Goal: Information Seeking & Learning: Find specific fact

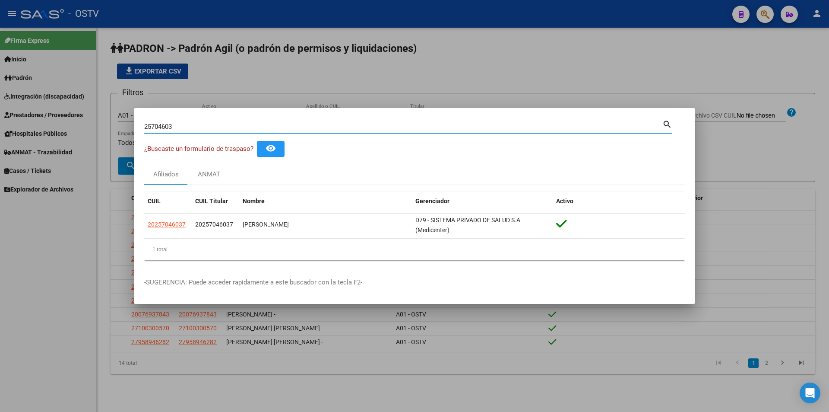
drag, startPoint x: 210, startPoint y: 124, endPoint x: 20, endPoint y: 133, distance: 190.3
click at [30, 133] on div "25704603 Buscar (apellido, dni, cuil, nro traspaso, cuit, obra social) search ¿…" at bounding box center [414, 206] width 829 height 412
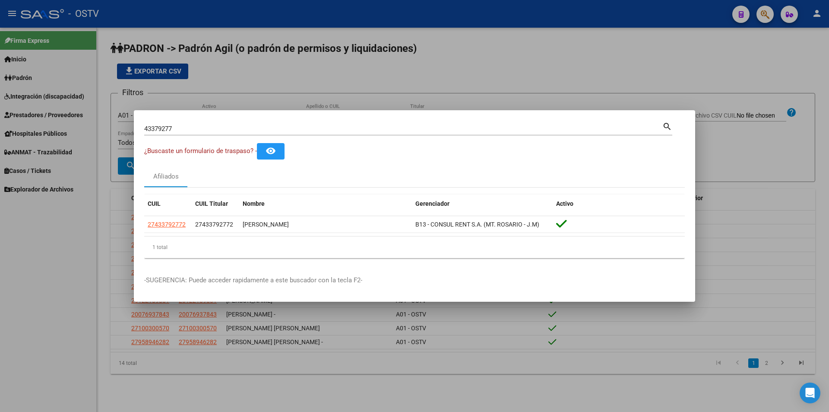
drag, startPoint x: 176, startPoint y: 121, endPoint x: 169, endPoint y: 121, distance: 6.9
click at [169, 121] on div "43379277 Buscar (apellido, dni, [PERSON_NAME], [PERSON_NAME], cuit, obra social…" at bounding box center [408, 128] width 528 height 15
drag, startPoint x: 178, startPoint y: 125, endPoint x: 38, endPoint y: 123, distance: 140.4
click at [38, 123] on div "43379277 Buscar (apellido, dni, cuil, nro traspaso, cuit, obra social) search ¿…" at bounding box center [414, 206] width 829 height 412
paste input "95182346"
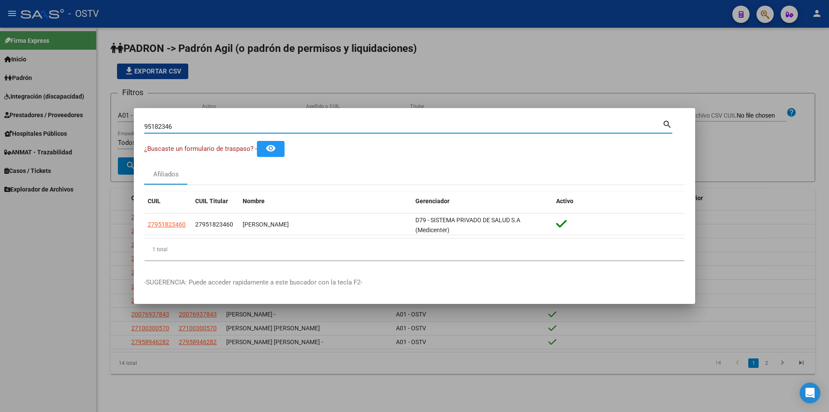
click at [213, 127] on input "95182346" at bounding box center [403, 127] width 518 height 8
drag, startPoint x: 175, startPoint y: 124, endPoint x: 44, endPoint y: 125, distance: 130.9
click at [44, 124] on div "95182346 Buscar (apellido, dni, cuil, nro traspaso, cuit, obra social) search ¿…" at bounding box center [414, 206] width 829 height 412
paste input "23515983"
type input "23515983"
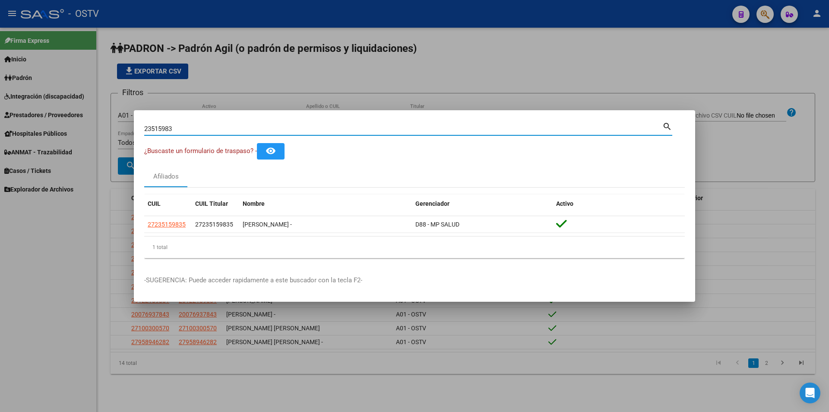
click at [256, 99] on div at bounding box center [414, 206] width 829 height 412
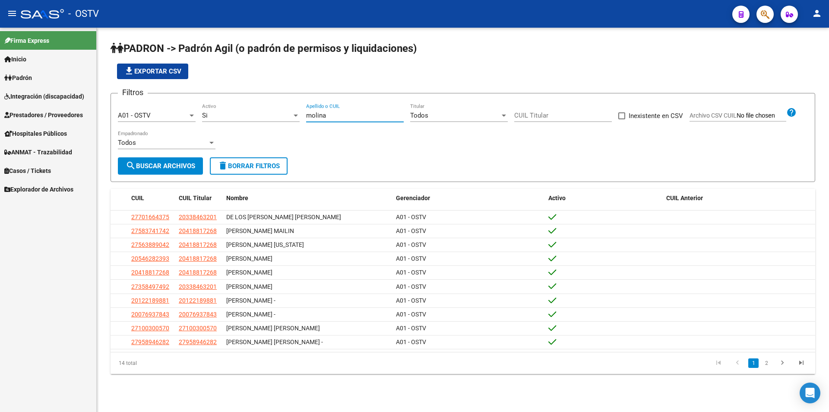
drag, startPoint x: 330, startPoint y: 116, endPoint x: 276, endPoint y: 115, distance: 53.1
click at [276, 115] on div "Filtros A01 - OSTV Seleccionar Gerenciador Si Activo [PERSON_NAME] Apellido o C…" at bounding box center [463, 128] width 690 height 57
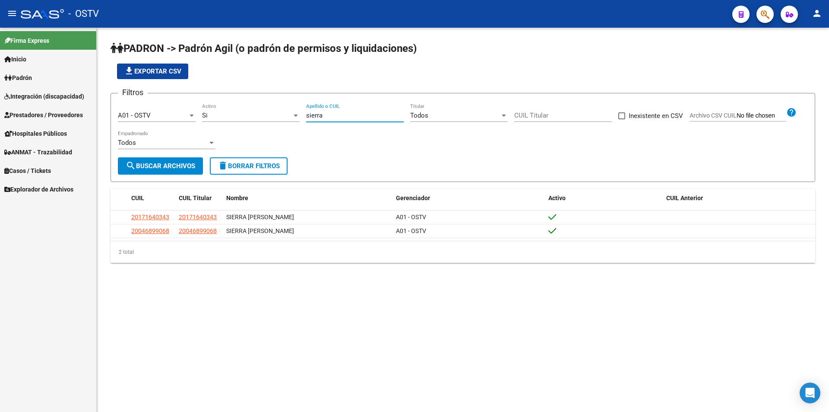
type input "sierra"
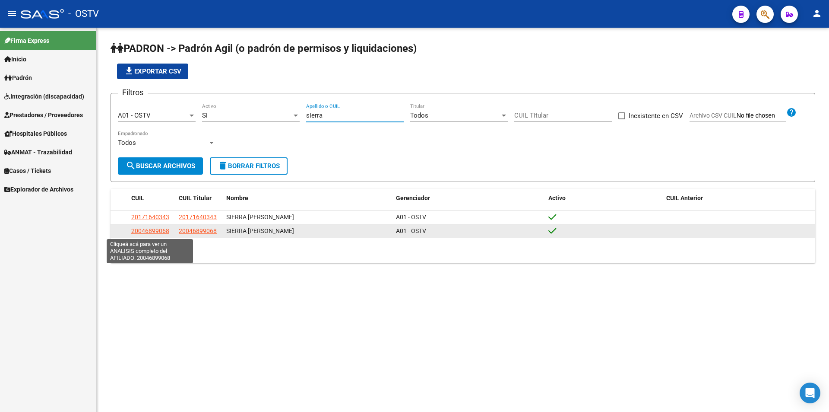
click at [166, 229] on span "20046899068" at bounding box center [150, 230] width 38 height 7
type textarea "20046899068"
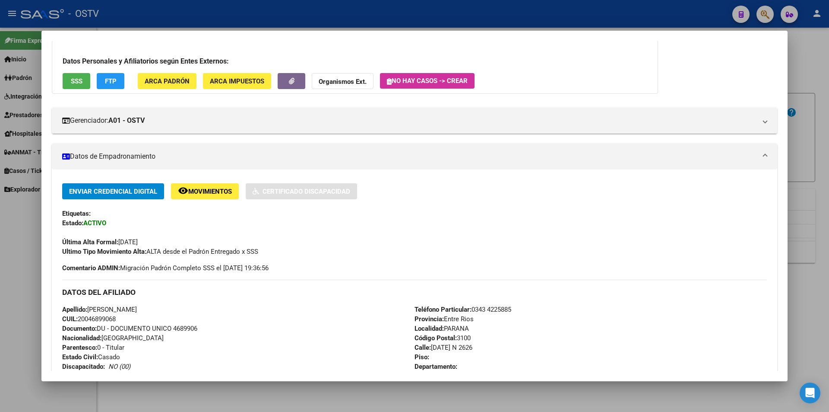
scroll to position [90, 0]
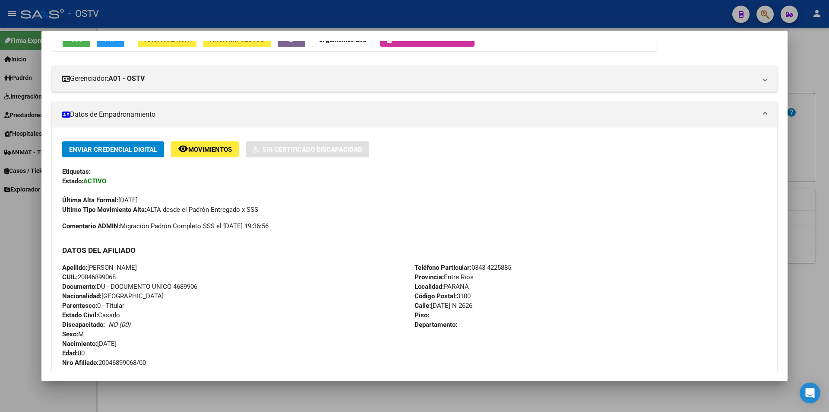
click at [191, 284] on span "Documento: DU - DOCUMENTO UNICO 4689906" at bounding box center [129, 286] width 135 height 8
copy span "4689906"
click at [135, 365] on span "Nro Afiliado: 20046899068/00" at bounding box center [104, 363] width 84 height 8
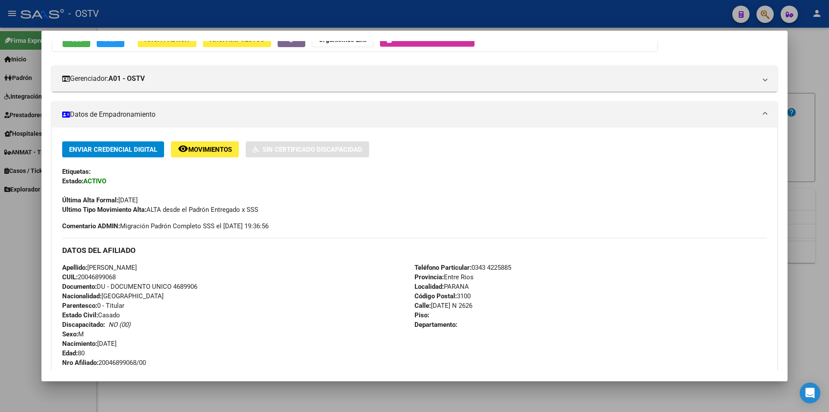
copy span "20046899068"
click at [241, 7] on div at bounding box center [414, 206] width 829 height 412
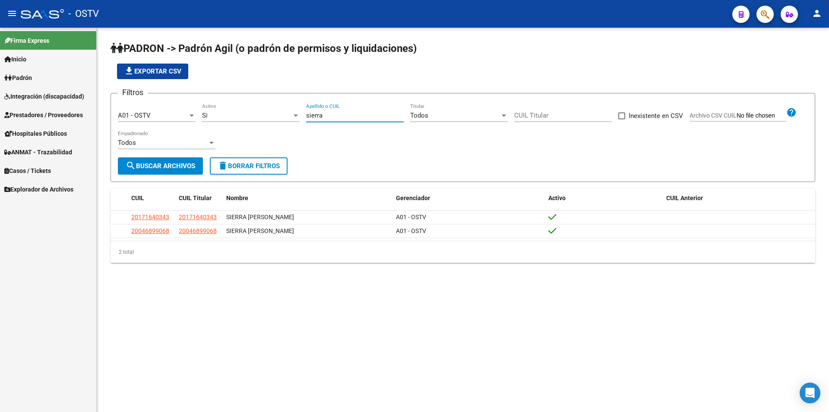
drag, startPoint x: 331, startPoint y: 117, endPoint x: 286, endPoint y: 119, distance: 45.4
click at [286, 119] on div "Filtros A01 - OSTV Seleccionar Gerenciador Si Activo sierra Apellido o CUIL Tod…" at bounding box center [463, 128] width 690 height 57
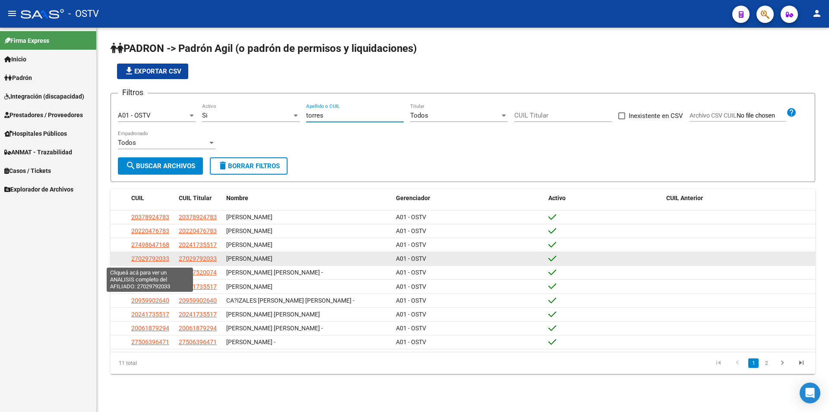
type input "torres"
click at [168, 260] on span "27029792033" at bounding box center [150, 258] width 38 height 7
type textarea "27029792033"
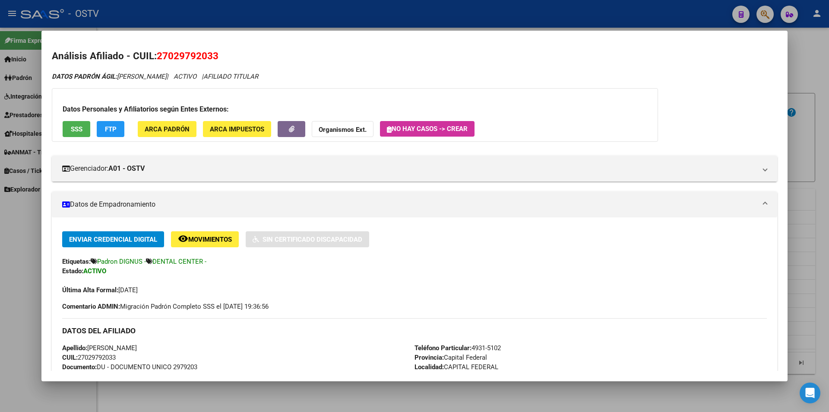
scroll to position [0, 0]
click at [244, 10] on div at bounding box center [414, 206] width 829 height 412
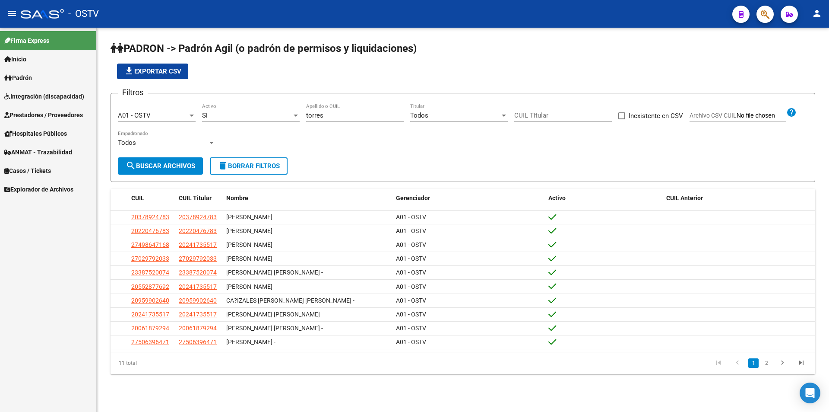
click at [333, 81] on app-list-header "PADRON -> Padrón Agil ([PERSON_NAME] de permisos y liquidaciones) file_download…" at bounding box center [463, 111] width 705 height 140
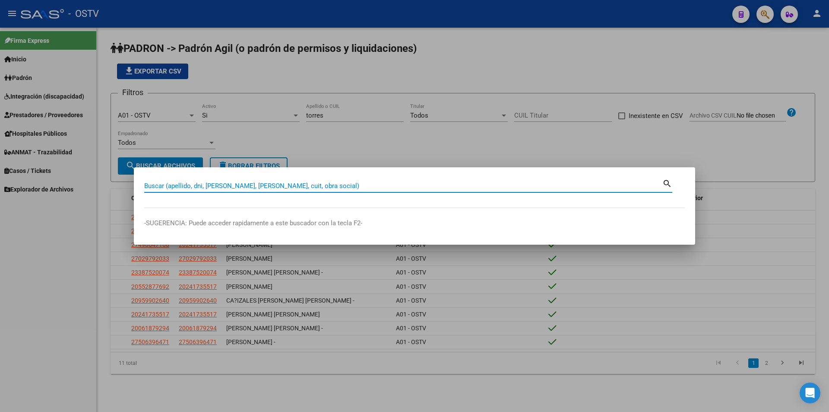
paste input "25704603"
type input "25704603"
